Goal: Find specific page/section: Find specific page/section

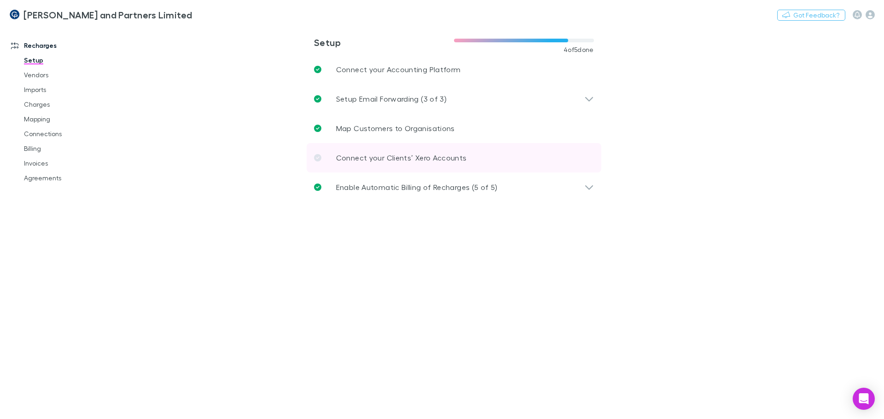
click at [316, 155] on icon at bounding box center [317, 157] width 7 height 7
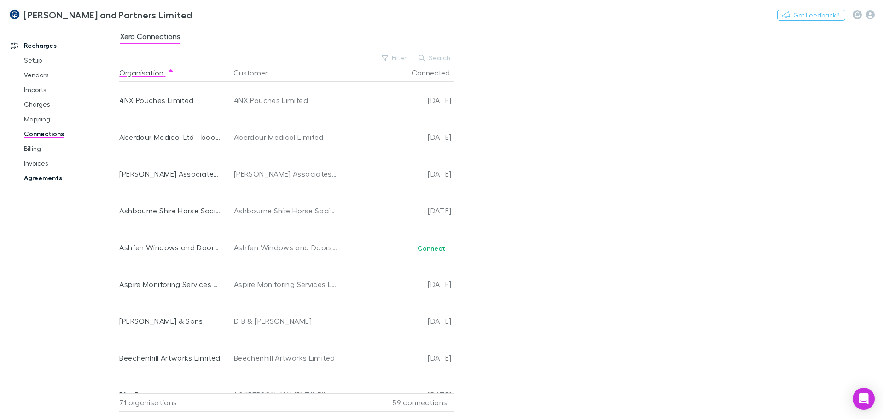
click at [51, 177] on link "Agreements" at bounding box center [70, 178] width 110 height 15
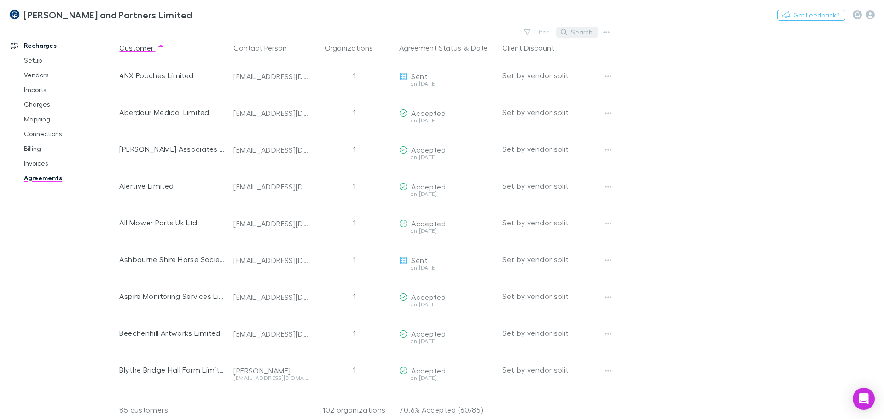
click at [584, 35] on button "Search" at bounding box center [577, 32] width 42 height 11
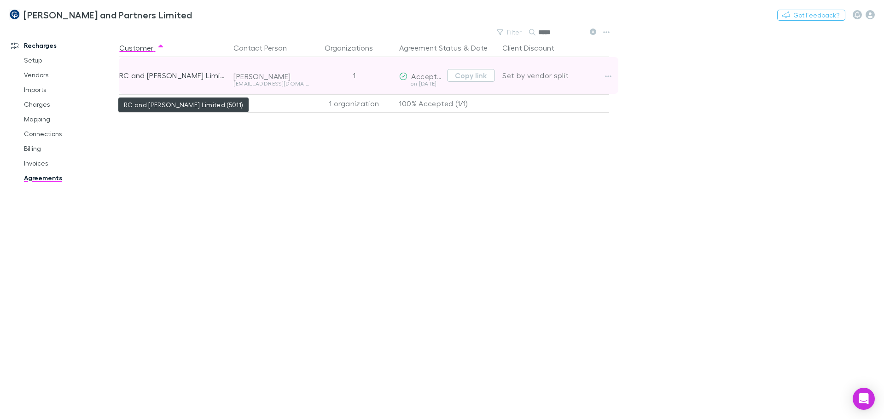
type input "*****"
click at [185, 76] on div "RC and [PERSON_NAME] Limited (5011)" at bounding box center [172, 75] width 107 height 37
click at [461, 76] on button "Copy link" at bounding box center [471, 75] width 48 height 13
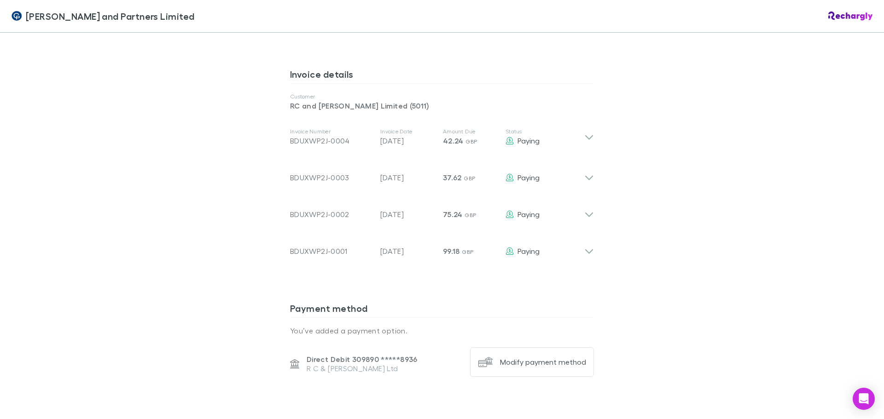
scroll to position [460, 0]
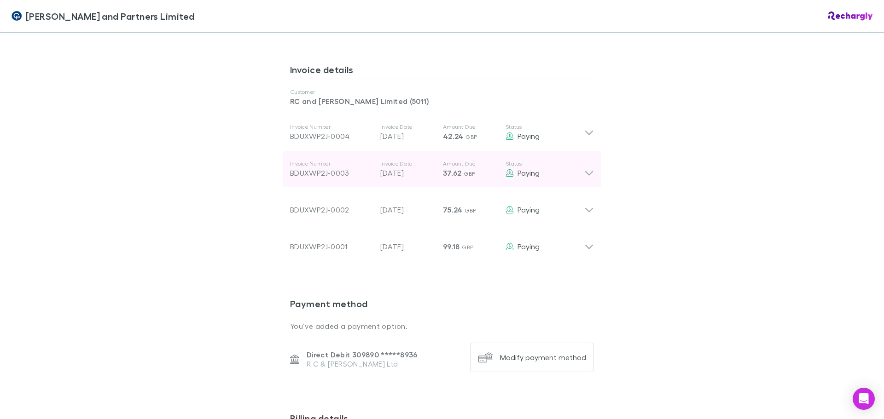
click at [588, 173] on icon at bounding box center [589, 173] width 8 height 5
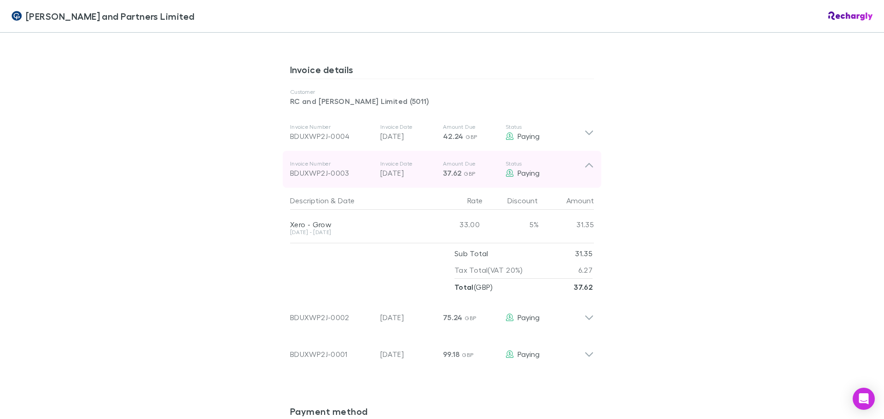
click at [587, 169] on icon at bounding box center [589, 169] width 10 height 18
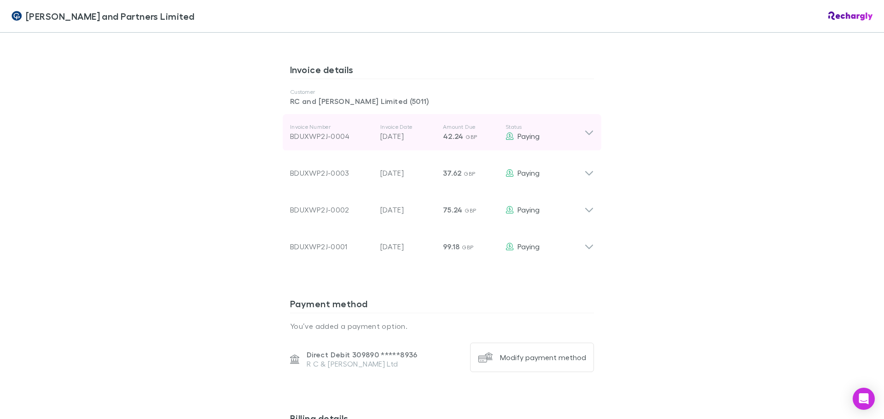
click at [585, 131] on icon at bounding box center [589, 132] width 10 height 11
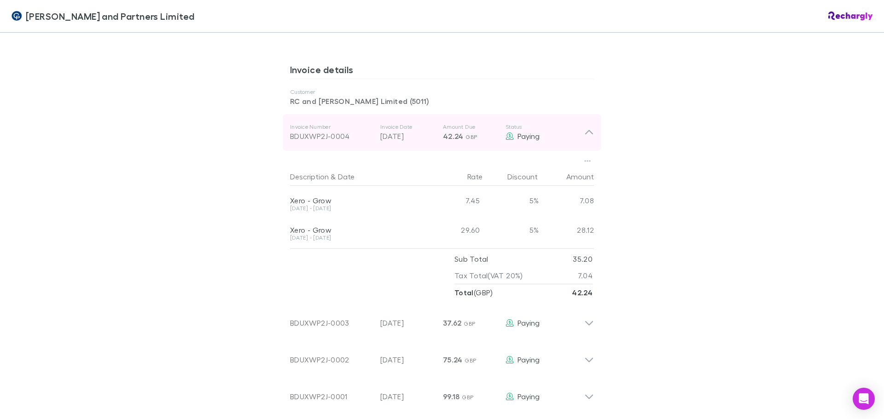
click at [585, 131] on icon at bounding box center [589, 132] width 8 height 5
